Goal: Information Seeking & Learning: Learn about a topic

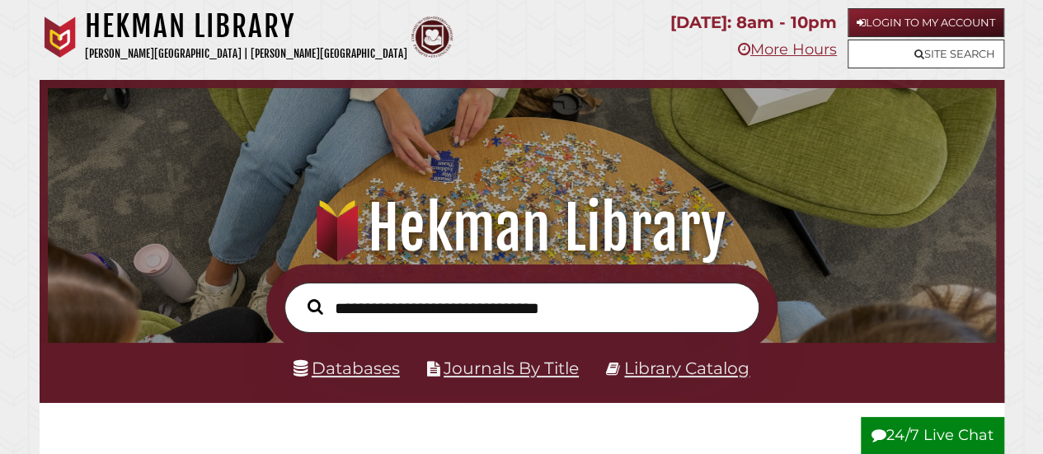
scroll to position [313, 940]
click at [366, 367] on link "Databases" at bounding box center [346, 368] width 106 height 21
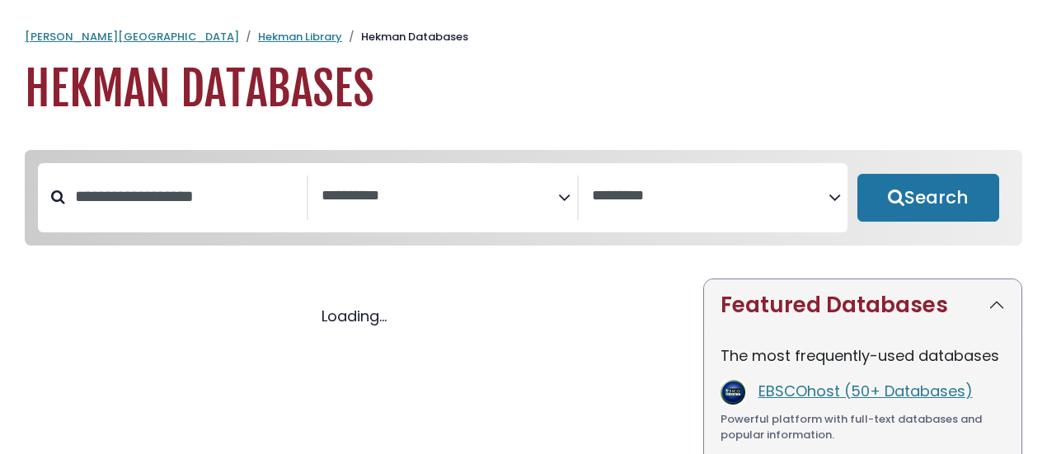
select select "Database Subject Filter"
select select "Database Vendors Filter"
select select "Database Subject Filter"
select select "Database Vendors Filter"
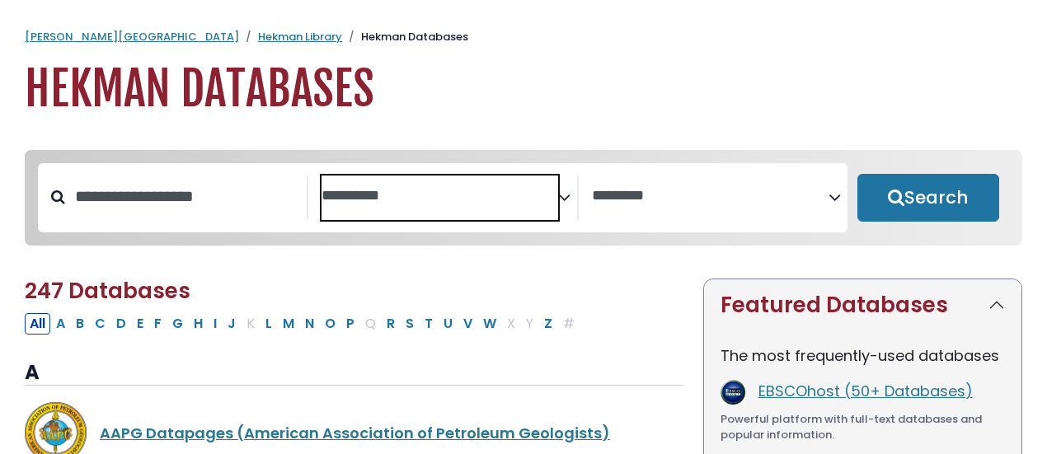
click at [542, 188] on textarea "Search" at bounding box center [439, 196] width 237 height 17
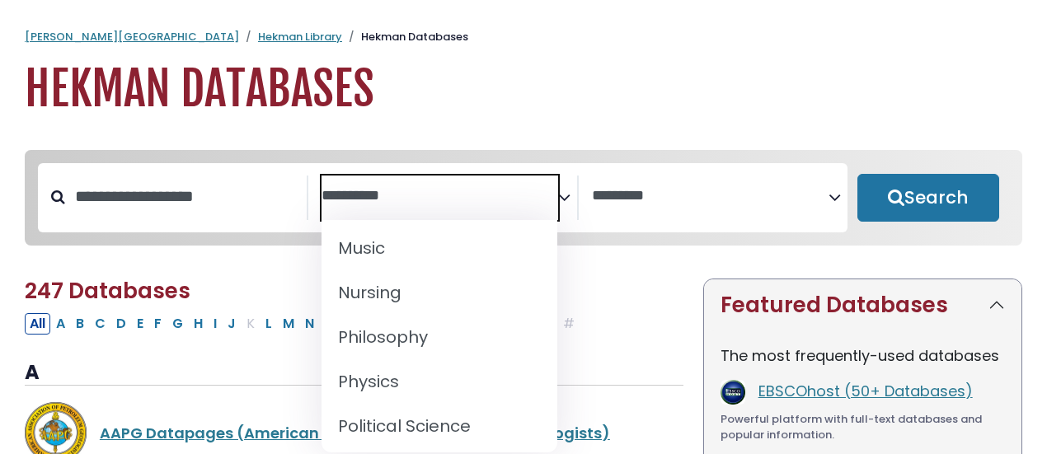
scroll to position [1349, 0]
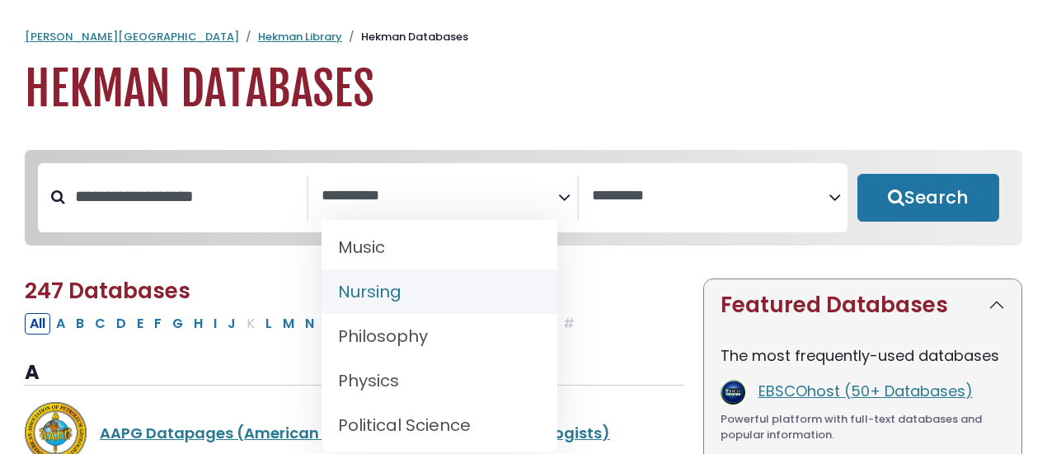
select select "*****"
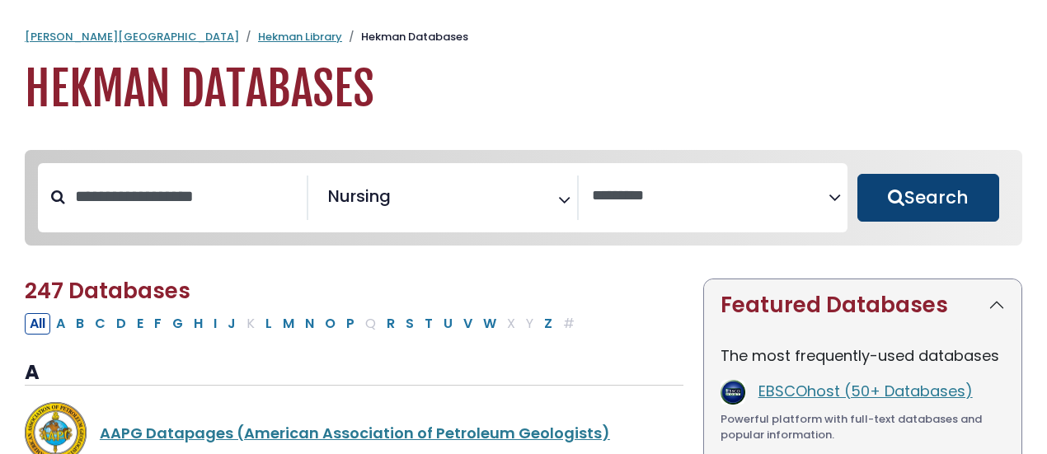
click at [943, 198] on button "Search" at bounding box center [928, 198] width 142 height 48
select select "Database Vendors Filter"
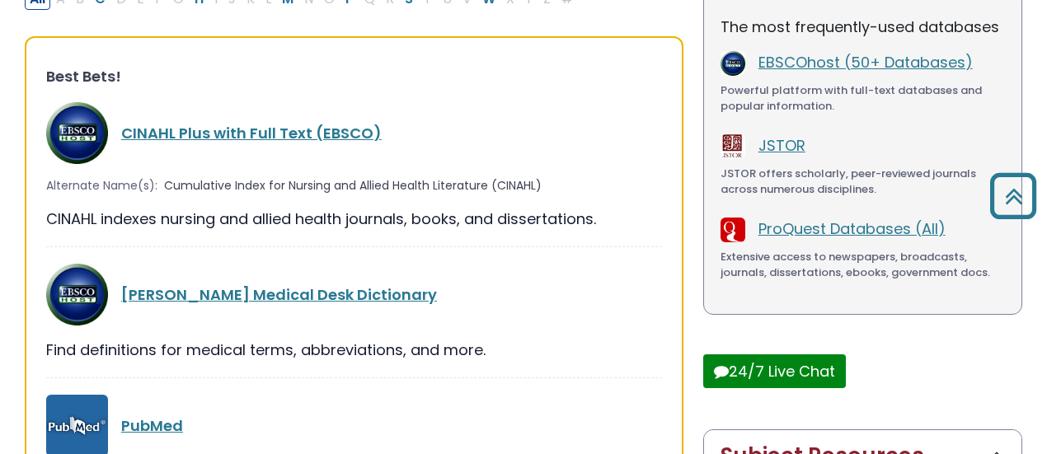
scroll to position [335, 0]
click at [290, 126] on link "CINAHL Plus with Full Text (EBSCO)" at bounding box center [251, 132] width 260 height 21
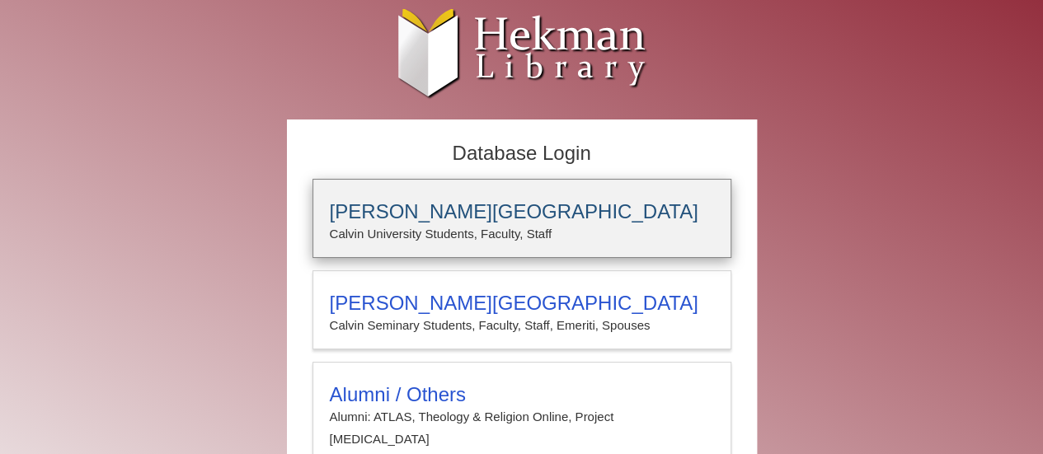
type input "**********"
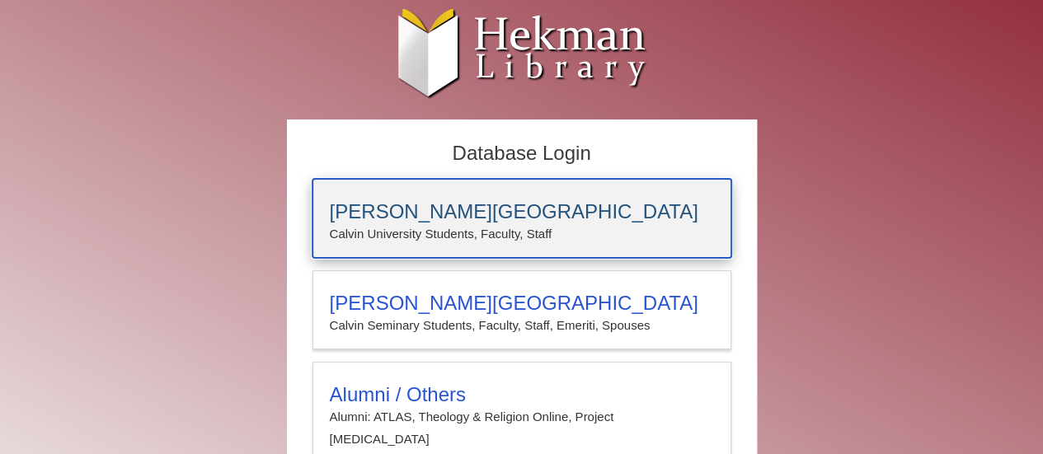
click at [363, 218] on h3 "[PERSON_NAME][GEOGRAPHIC_DATA]" at bounding box center [522, 211] width 384 height 23
